Goal: Find specific page/section: Find specific page/section

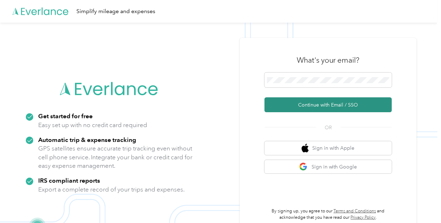
click at [313, 104] on button "Continue with Email / SSO" at bounding box center [328, 104] width 127 height 15
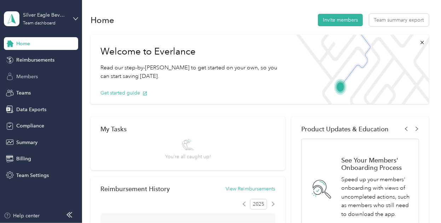
click at [45, 73] on div "Members" at bounding box center [41, 76] width 74 height 13
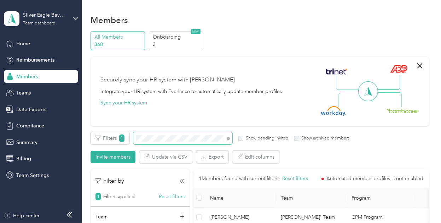
scroll to position [41, 0]
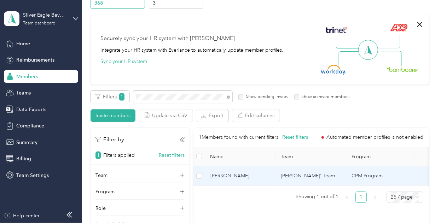
click at [241, 175] on span "[PERSON_NAME]" at bounding box center [240, 176] width 59 height 8
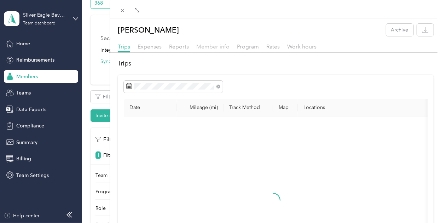
click at [205, 48] on span "Member info" at bounding box center [212, 46] width 33 height 7
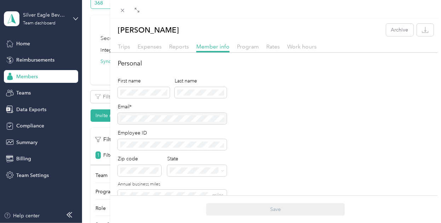
click at [217, 119] on div at bounding box center [172, 118] width 109 height 11
